Goal: Find specific page/section: Find specific page/section

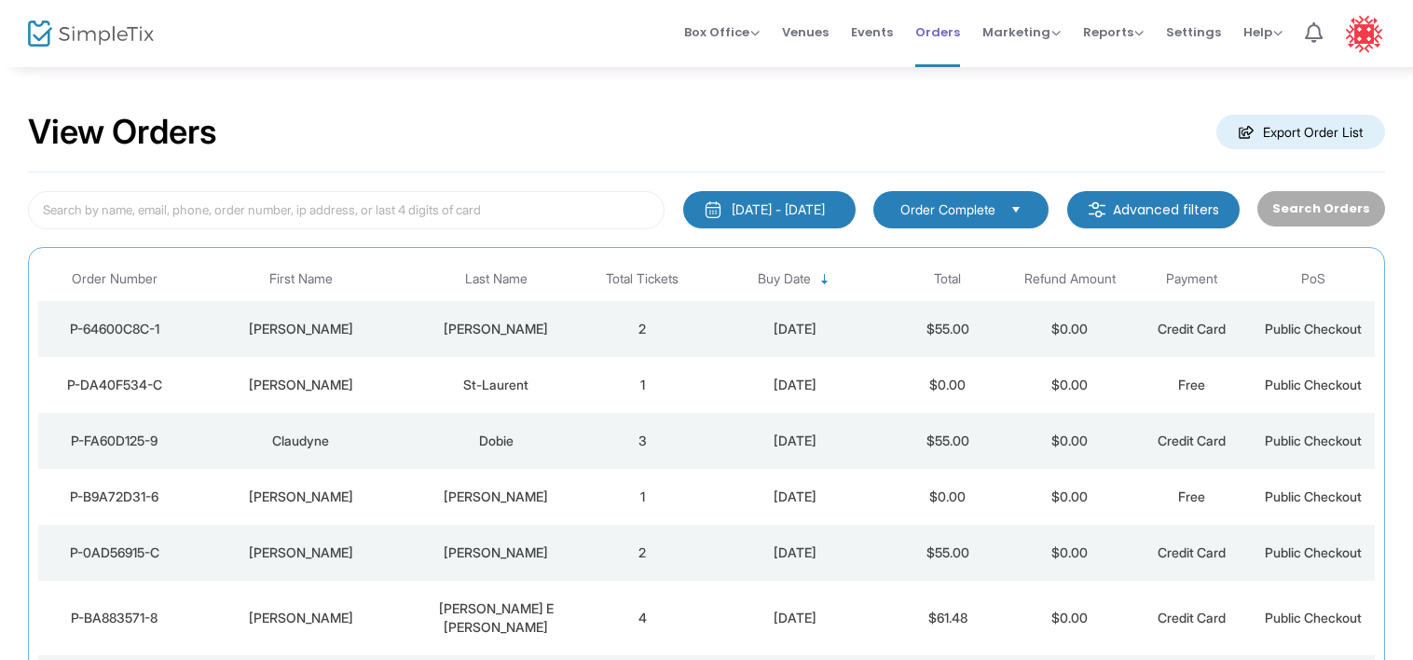
click at [950, 32] on span "Orders" at bounding box center [937, 32] width 45 height 48
click at [79, 35] on img at bounding box center [91, 34] width 126 height 27
